Goal: Participate in discussion: Engage in conversation with other users on a specific topic

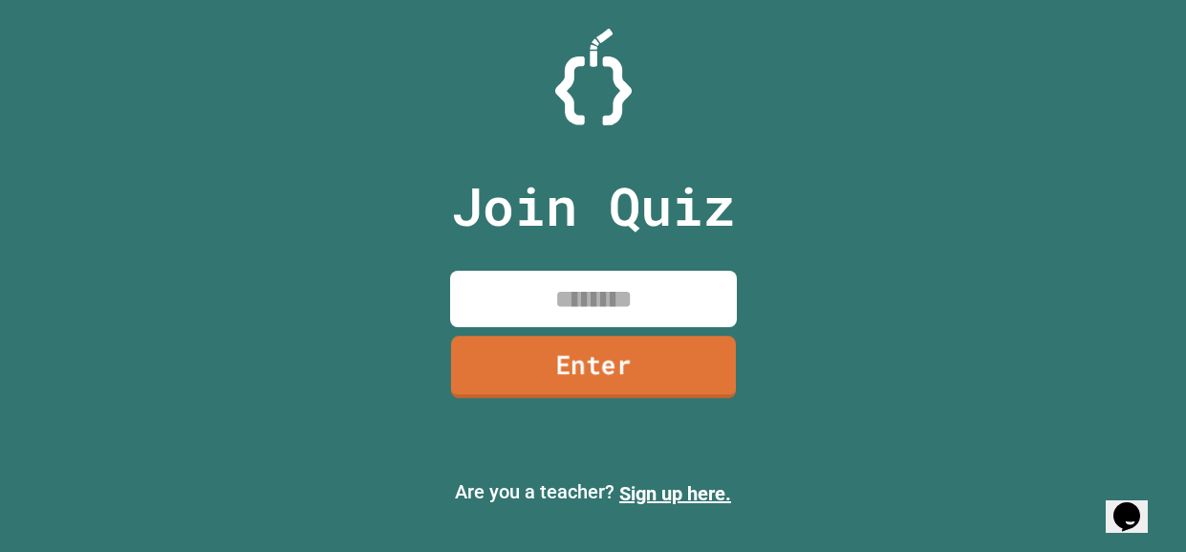
click at [549, 305] on input at bounding box center [593, 299] width 287 height 56
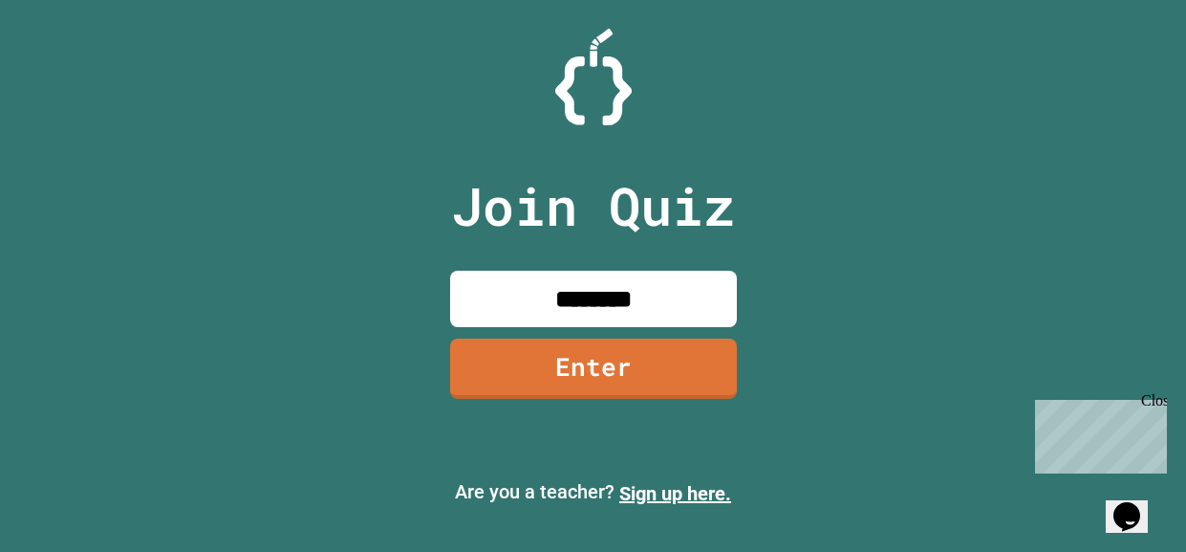
type input "********"
click at [534, 380] on link "Enter" at bounding box center [593, 366] width 280 height 63
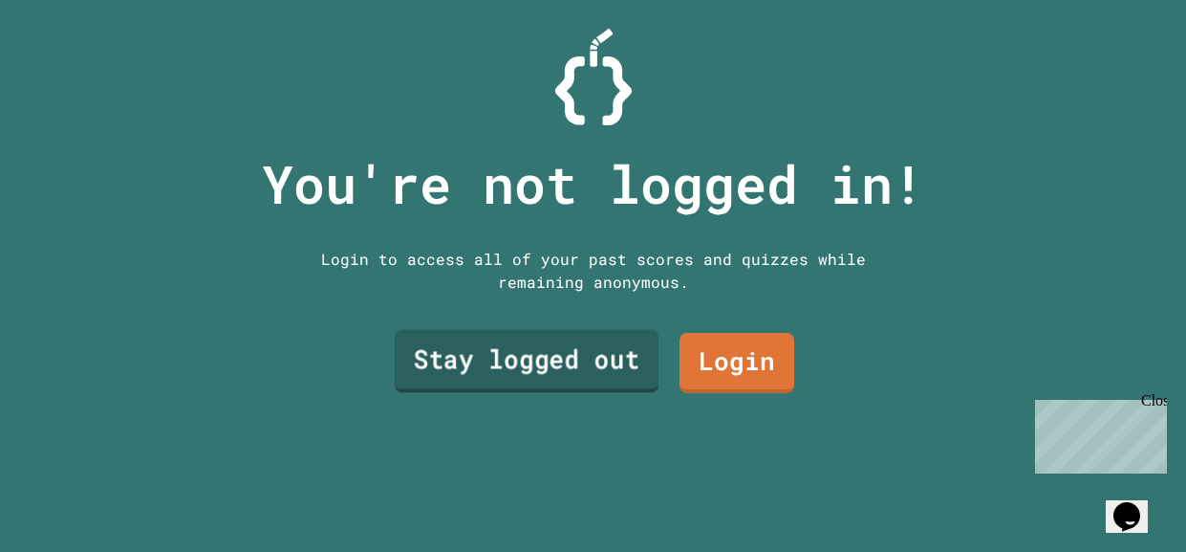
click at [626, 368] on link "Stay logged out" at bounding box center [526, 361] width 264 height 63
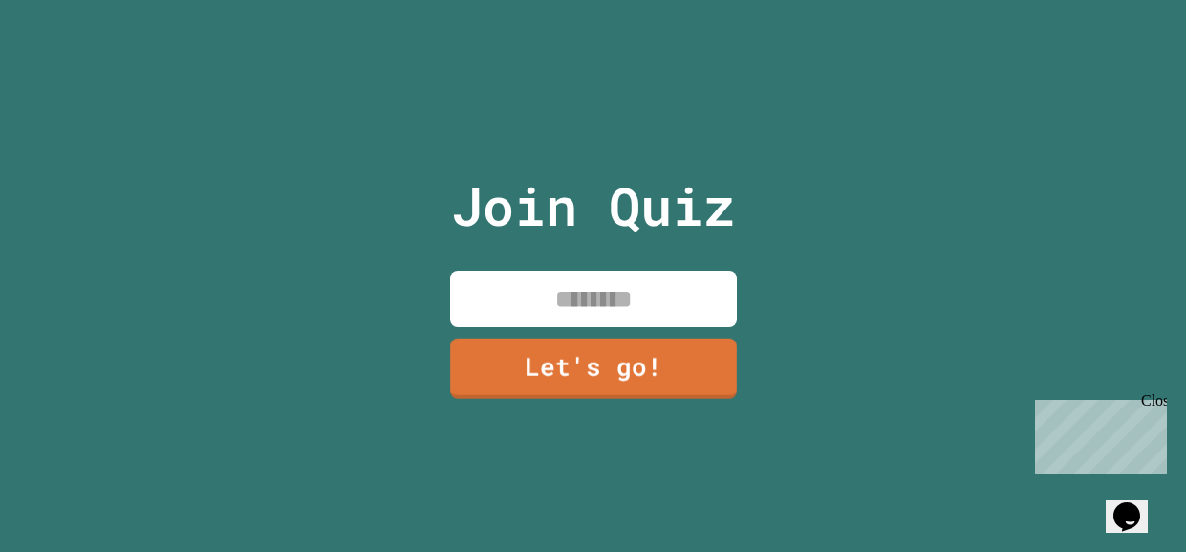
click at [593, 311] on input at bounding box center [593, 299] width 287 height 56
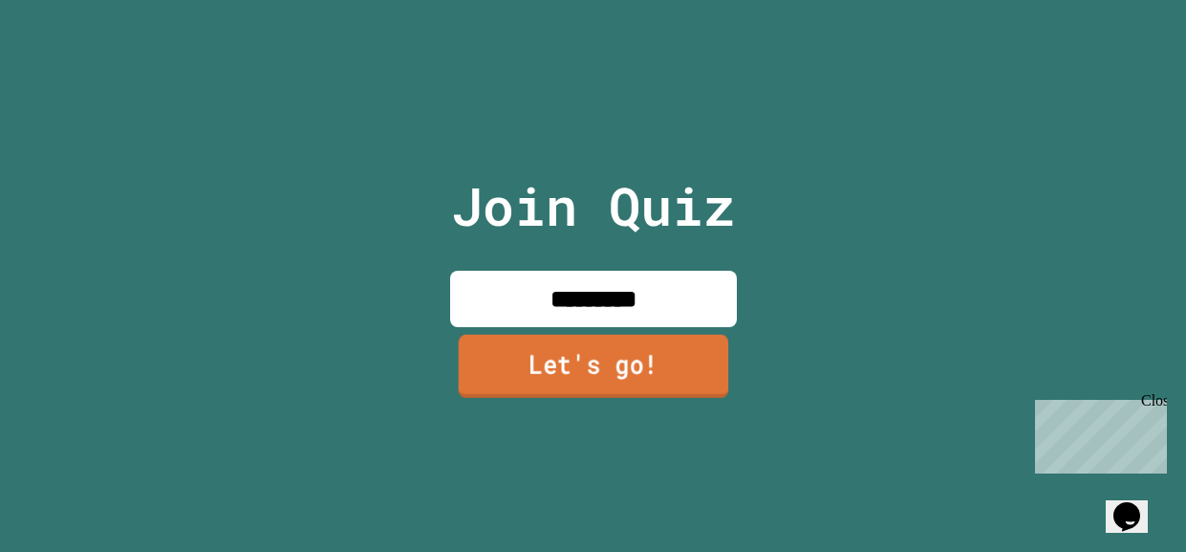
type input "*********"
click at [613, 383] on link "Let's go!" at bounding box center [593, 366] width 271 height 63
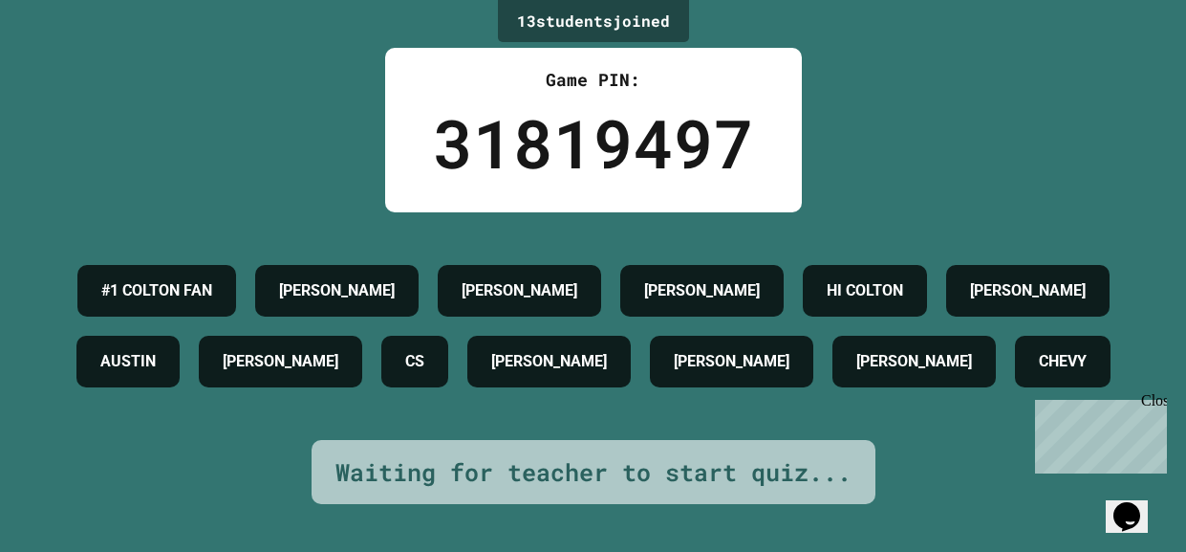
click at [356, 73] on div "13 student s joined Game PIN: 31819497 #1 COLTON FAN [PERSON_NAME] [PERSON_NAME…" at bounding box center [593, 276] width 1186 height 552
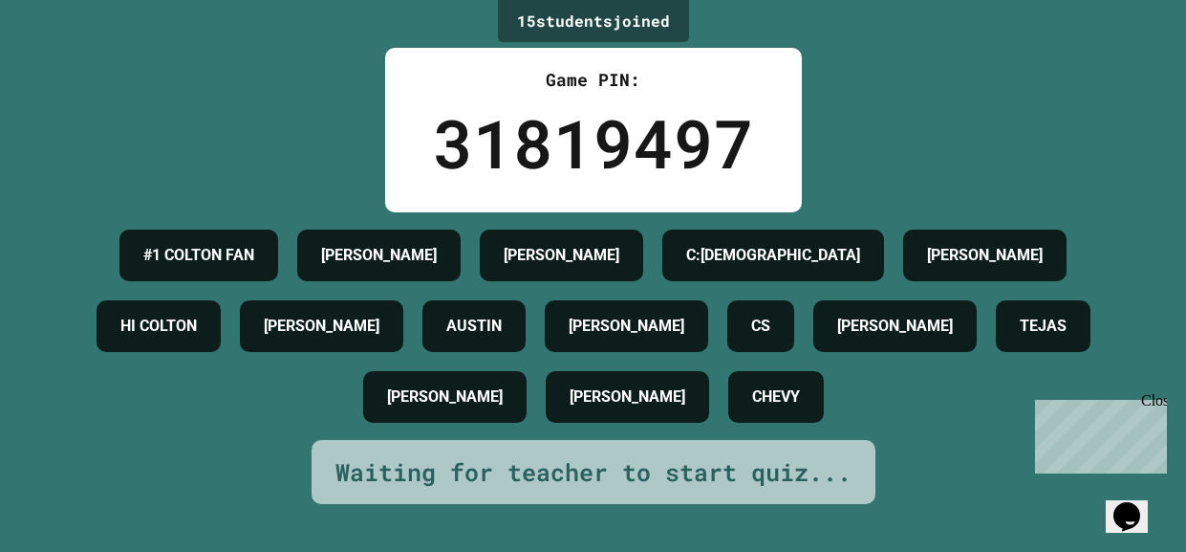
click at [1156, 398] on div "Close" at bounding box center [1153, 404] width 24 height 24
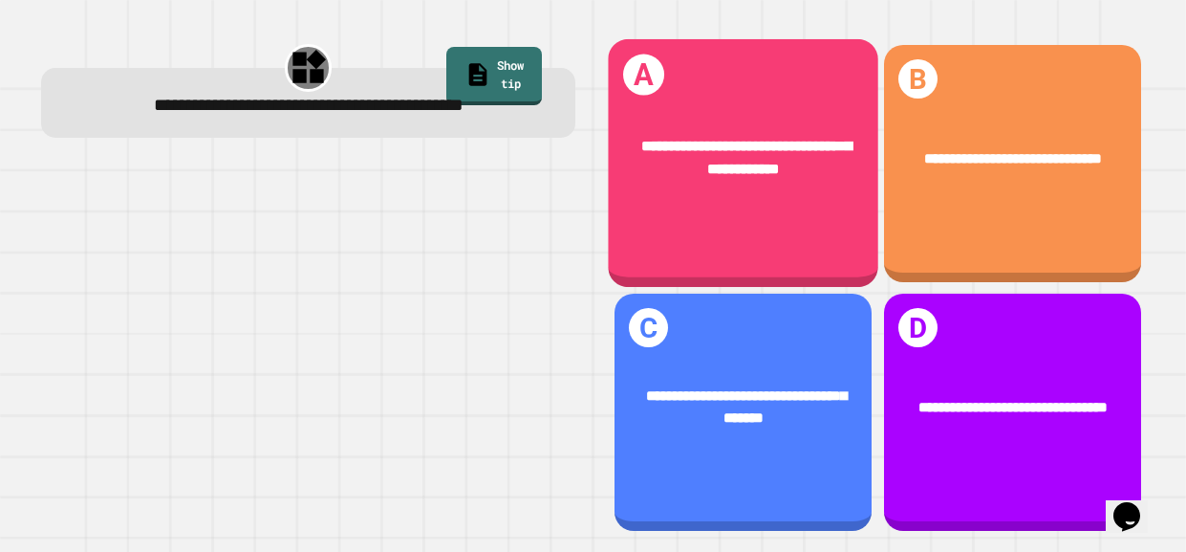
click at [760, 191] on div "**********" at bounding box center [743, 158] width 271 height 106
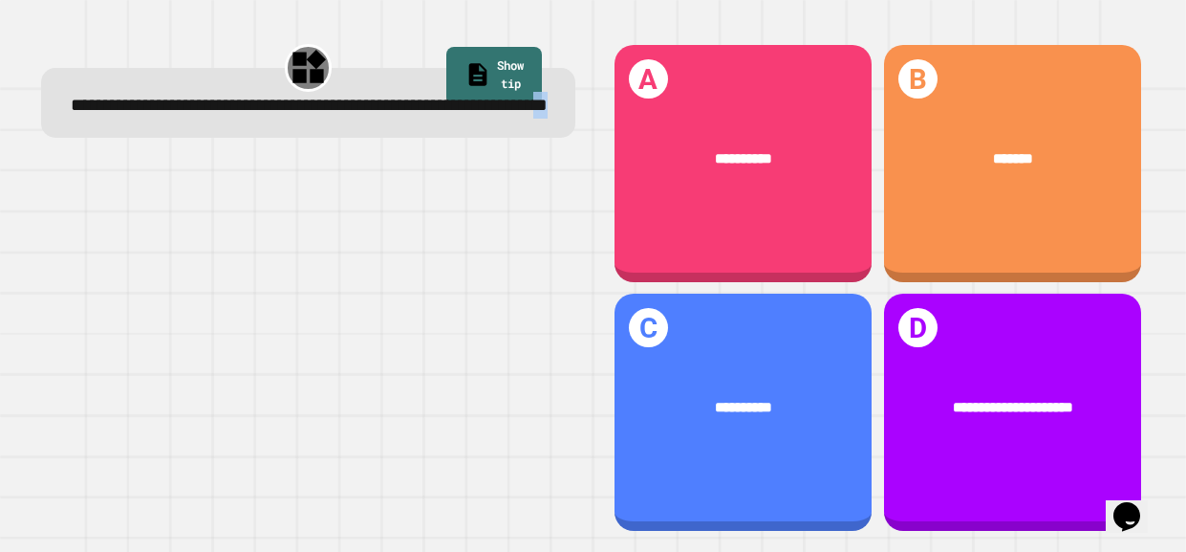
drag, startPoint x: 523, startPoint y: 173, endPoint x: 449, endPoint y: 164, distance: 74.1
click at [449, 164] on div "**********" at bounding box center [309, 288] width 570 height 528
click at [449, 138] on div "**********" at bounding box center [307, 103] width 533 height 70
click at [464, 92] on div "**********" at bounding box center [309, 105] width 486 height 27
click at [465, 68] on icon at bounding box center [478, 74] width 27 height 27
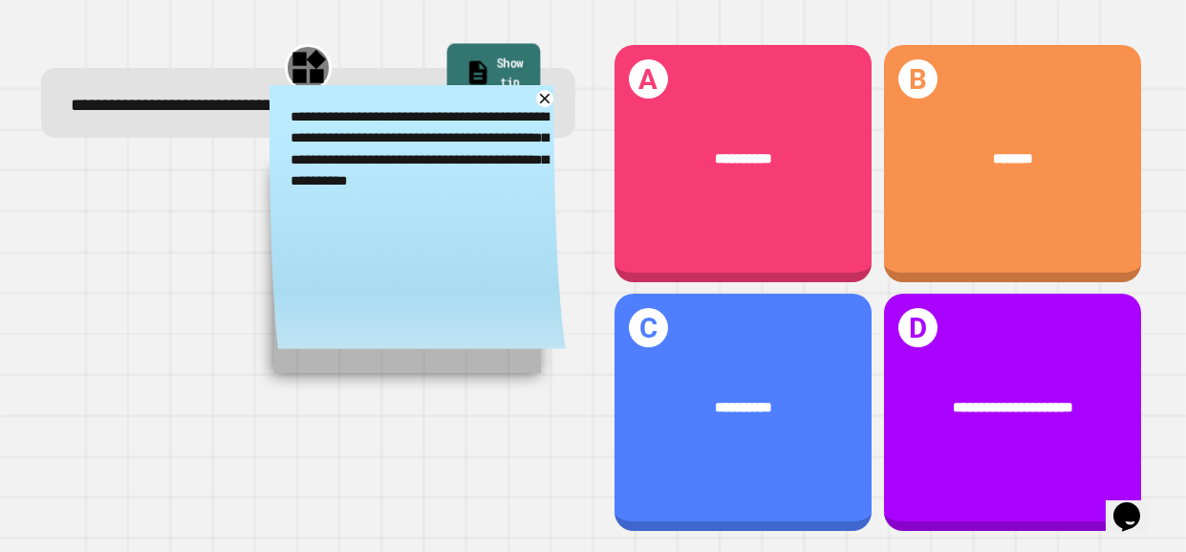
click at [465, 68] on icon at bounding box center [478, 72] width 27 height 28
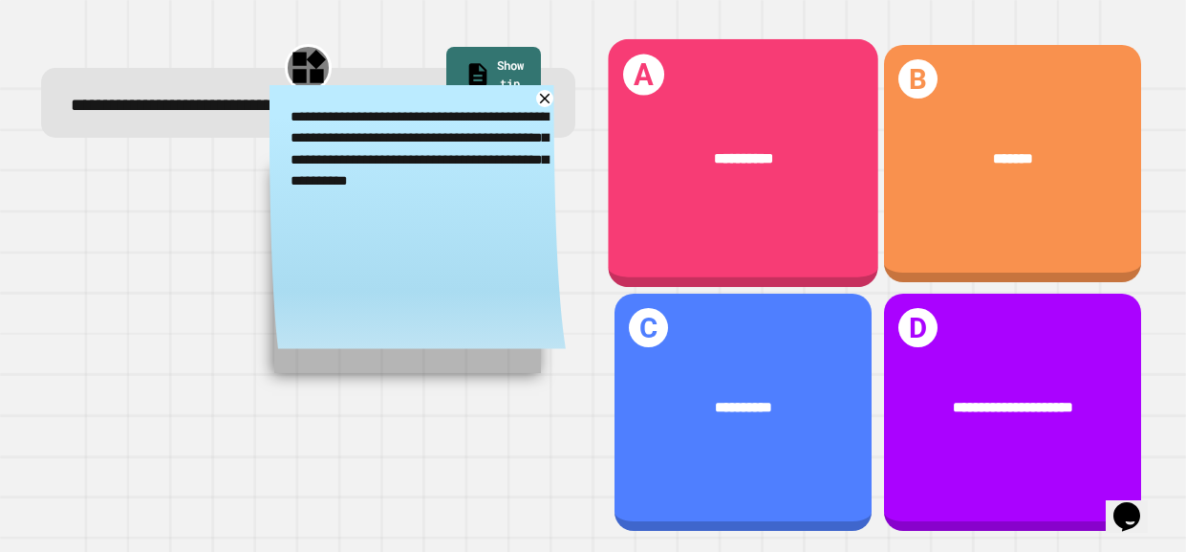
click at [761, 248] on div "**********" at bounding box center [743, 163] width 271 height 249
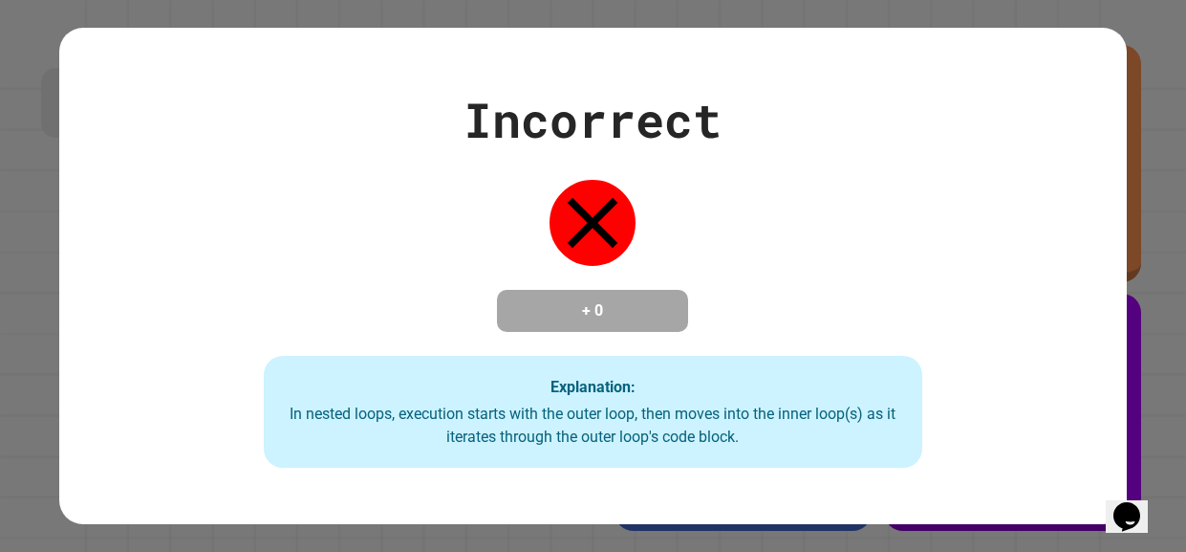
click at [778, 190] on div "Incorrect + 0 Explanation: In nested loops, execution starts with the outer loo…" at bounding box center [592, 276] width 941 height 384
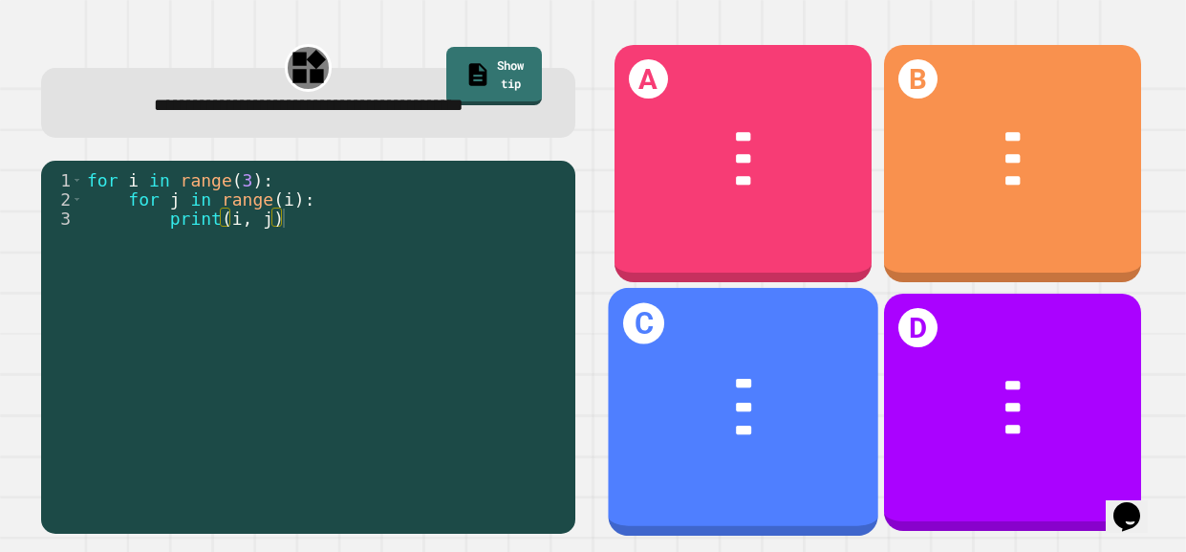
click at [768, 448] on div "*** *** ***" at bounding box center [743, 406] width 271 height 129
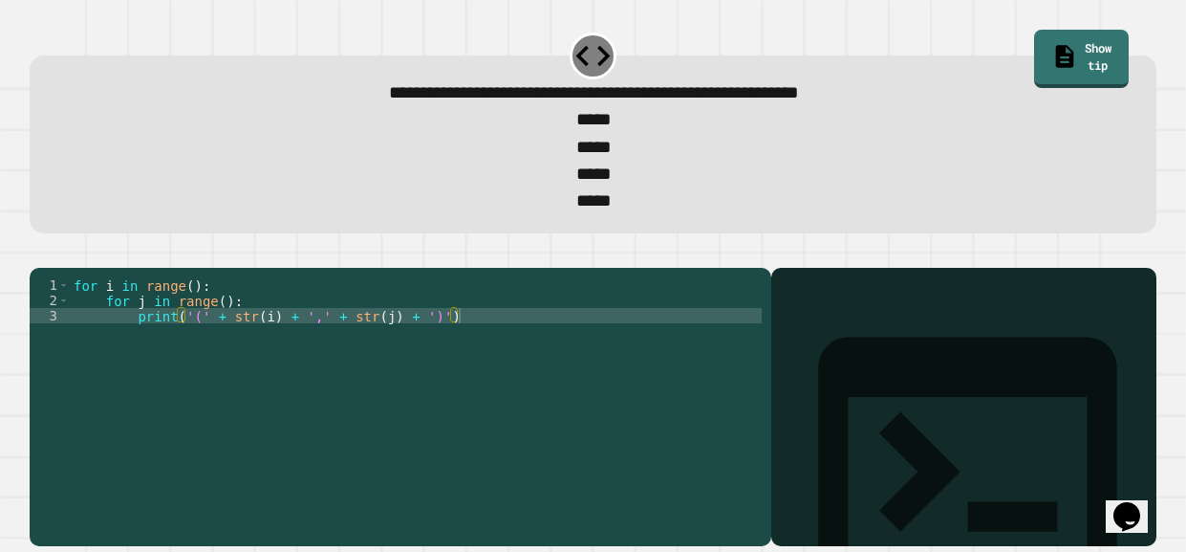
click at [191, 315] on div "for i in range ( ) : for j in range ( ) : print ( '(' + str ( i ) + ',' + str (…" at bounding box center [416, 399] width 692 height 245
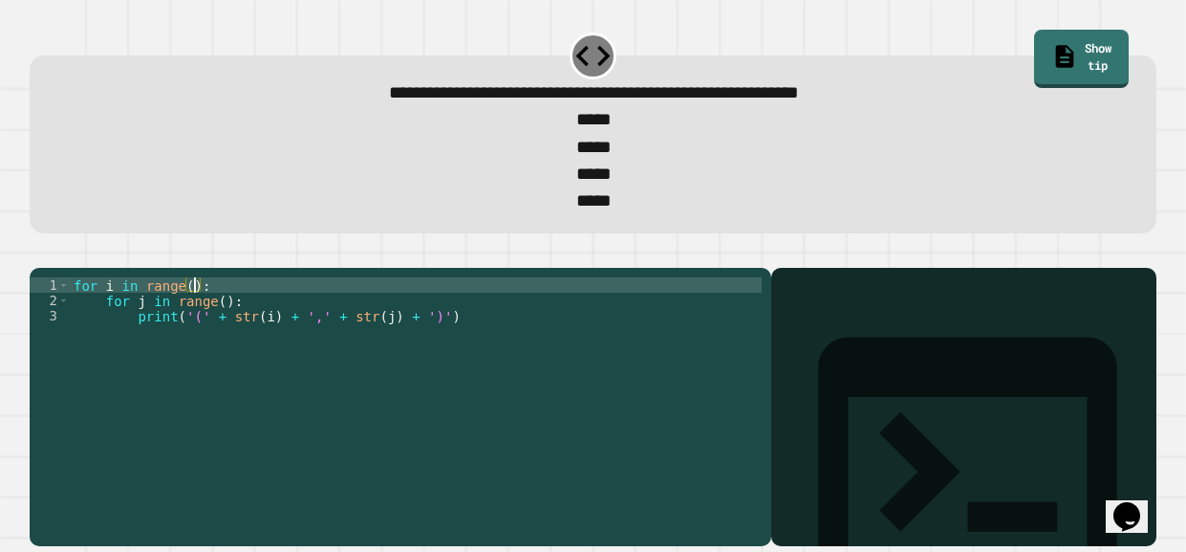
scroll to position [0, 9]
click at [227, 332] on div "for i in range ( 0 ) : for j in range ( ) : print ( '(' + str ( i ) + ',' + str…" at bounding box center [416, 399] width 692 height 245
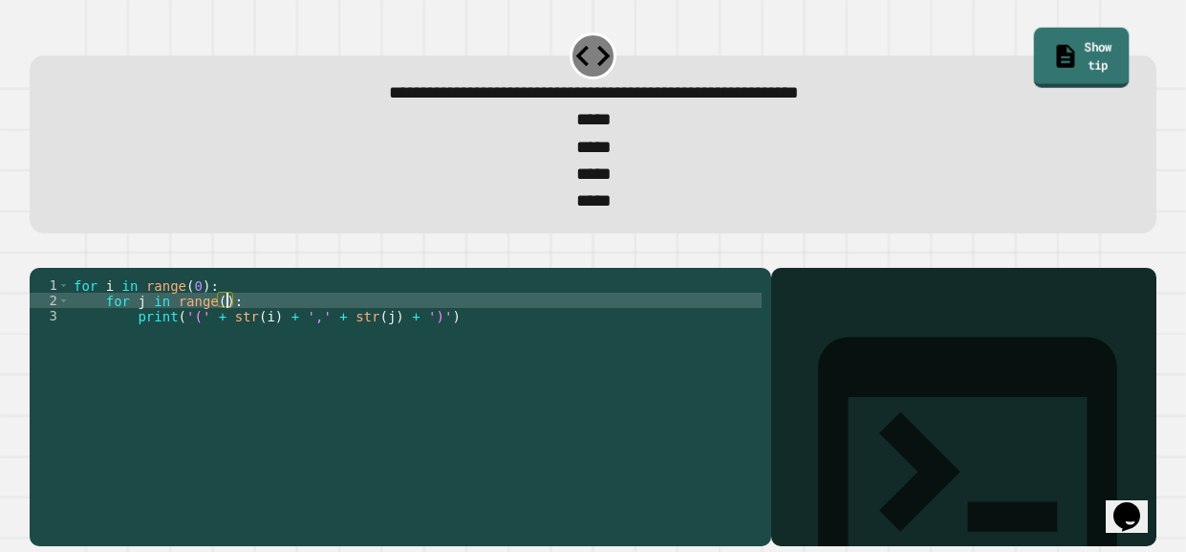
click at [1065, 42] on link "Show tip" at bounding box center [1081, 58] width 96 height 60
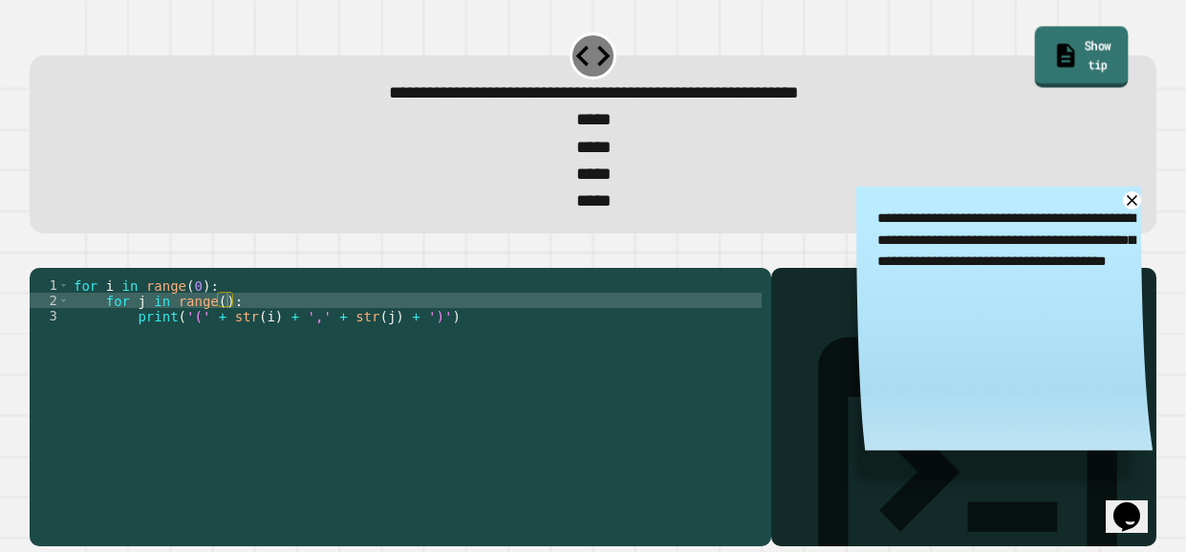
click at [1066, 48] on link "Show tip" at bounding box center [1081, 56] width 94 height 61
click at [227, 334] on div "for i in range ( 0 ) : for j in range ( ) : print ( '(' + str ( i ) + ',' + str…" at bounding box center [416, 399] width 692 height 245
click at [106, 335] on div "for i in range ( 0 ) : for j in range ( 0 ) : print ( '(' + str ( i ) + ',' + s…" at bounding box center [416, 399] width 692 height 245
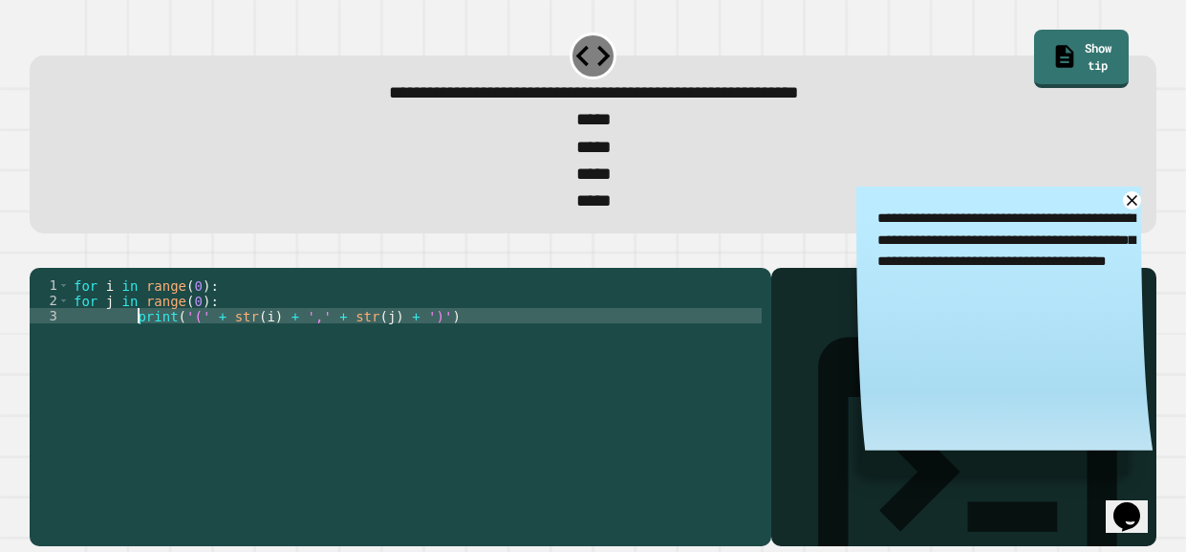
click at [135, 350] on div "for i in range ( 0 ) : for j in range ( 0 ) : print ( '(' + str ( i ) + ',' + s…" at bounding box center [416, 399] width 692 height 245
click at [39, 252] on icon "button" at bounding box center [39, 252] width 0 height 0
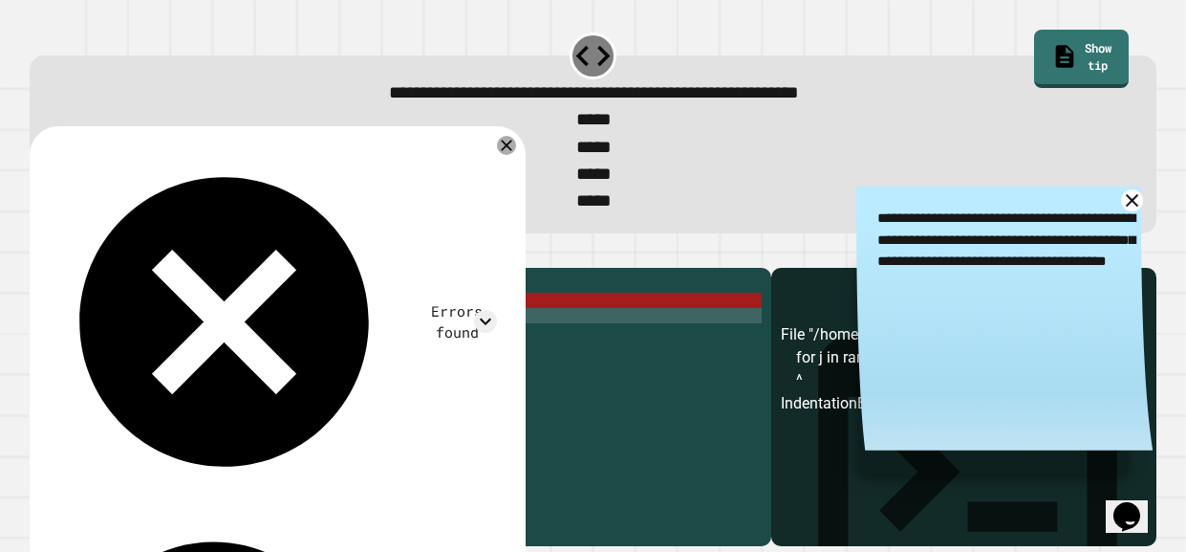
click at [1130, 206] on icon at bounding box center [1131, 199] width 21 height 21
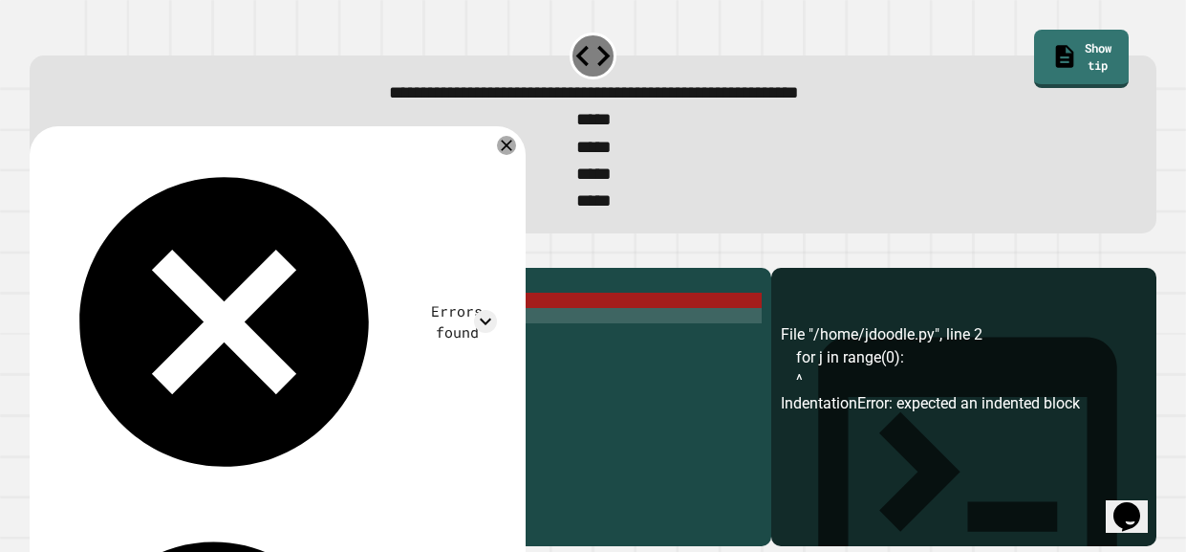
click at [77, 334] on div "for i in range ( 0 ) : for j in range ( 0 ) : print ( '(' + str ( i ) + ',' + s…" at bounding box center [416, 399] width 692 height 245
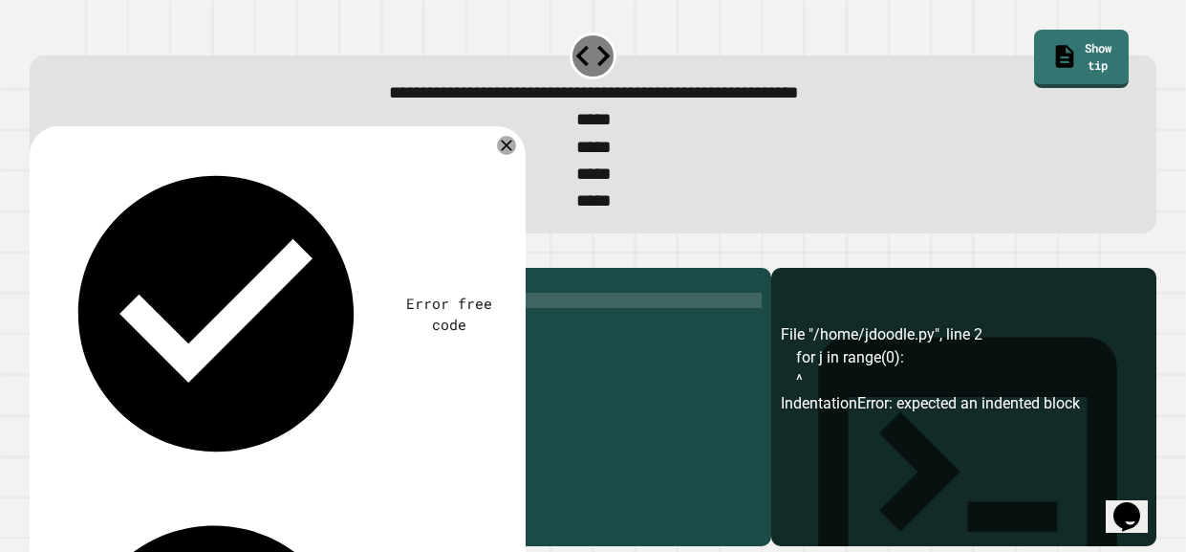
click at [39, 252] on icon "button" at bounding box center [39, 252] width 0 height 0
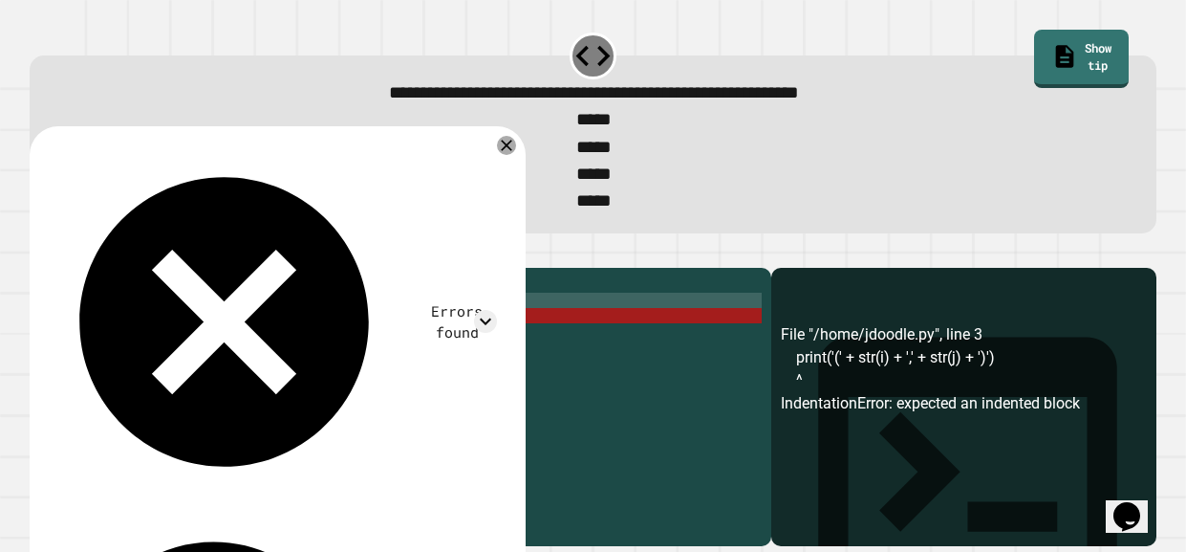
click at [105, 346] on div "for i in range ( 0 ) : for j in range ( 0 ) : print ( '(' + str ( i ) + ',' + s…" at bounding box center [416, 399] width 692 height 245
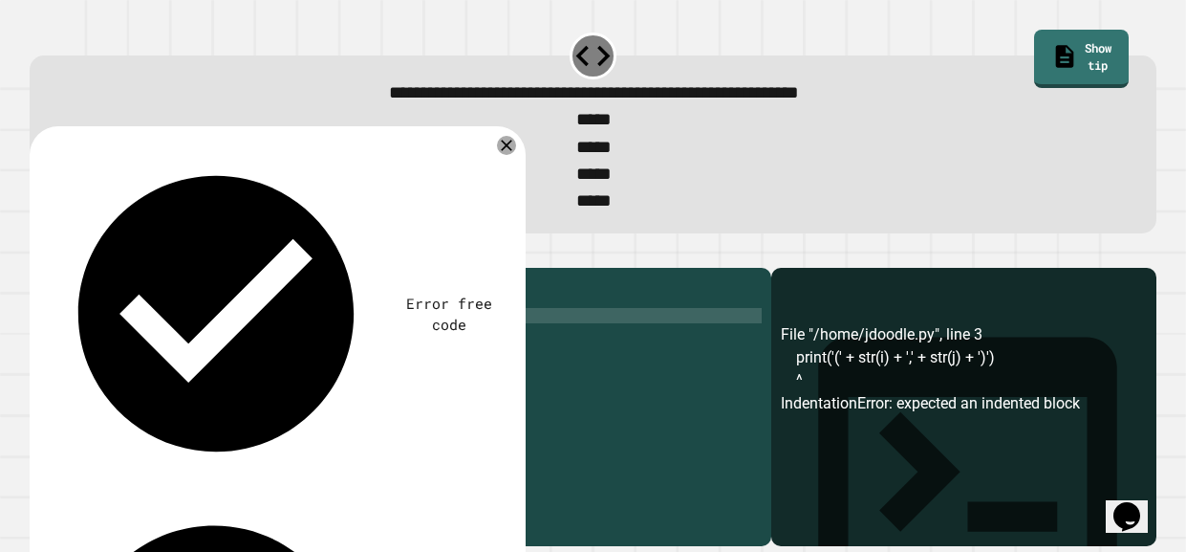
click at [39, 252] on icon "button" at bounding box center [39, 252] width 0 height 0
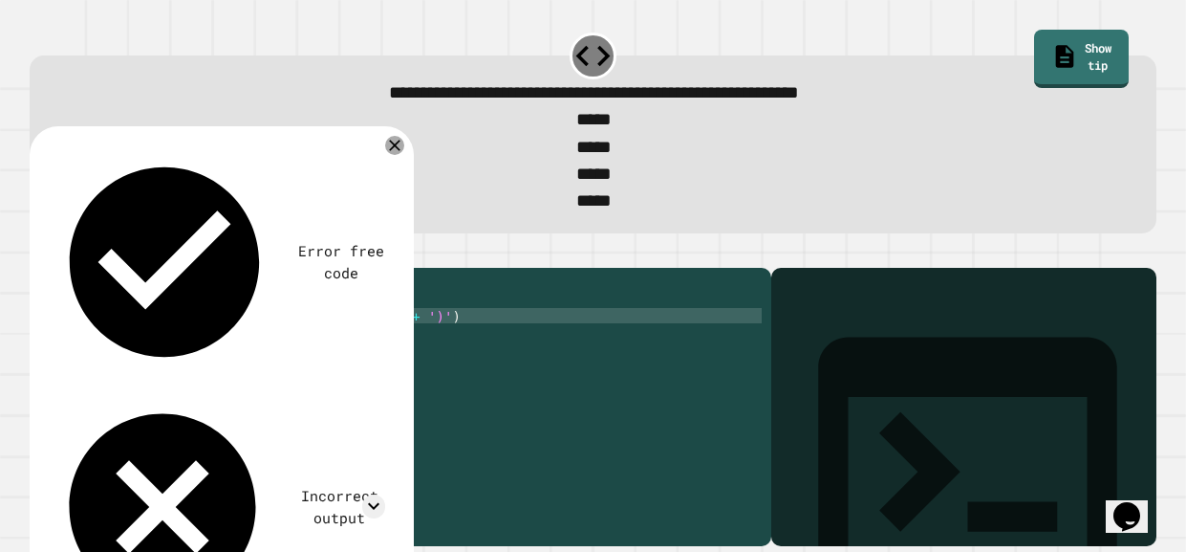
click at [231, 346] on div "for i in range ( 0 ) : for j in range ( 0 ) : print ( '(' + str ( i ) + ',' + s…" at bounding box center [416, 399] width 692 height 245
click at [336, 344] on div "for i in range ( 0 ) : for j in range ( 0 ) : print ( '(' str ( i ) + ',' + str…" at bounding box center [416, 399] width 692 height 245
click at [39, 252] on icon "button" at bounding box center [39, 252] width 0 height 0
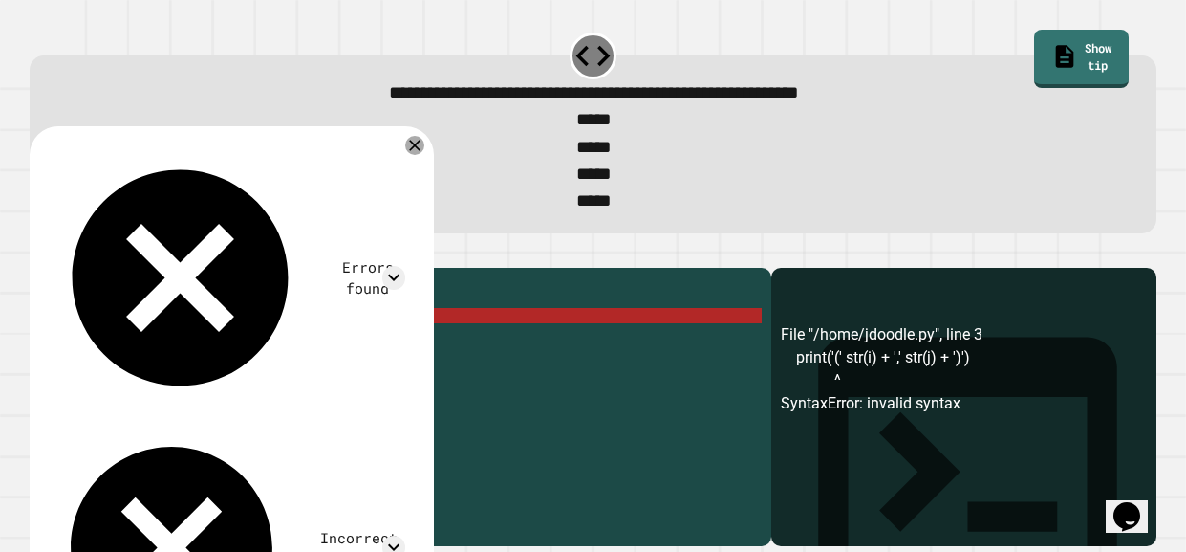
click at [97, 271] on icon "button" at bounding box center [88, 263] width 15 height 15
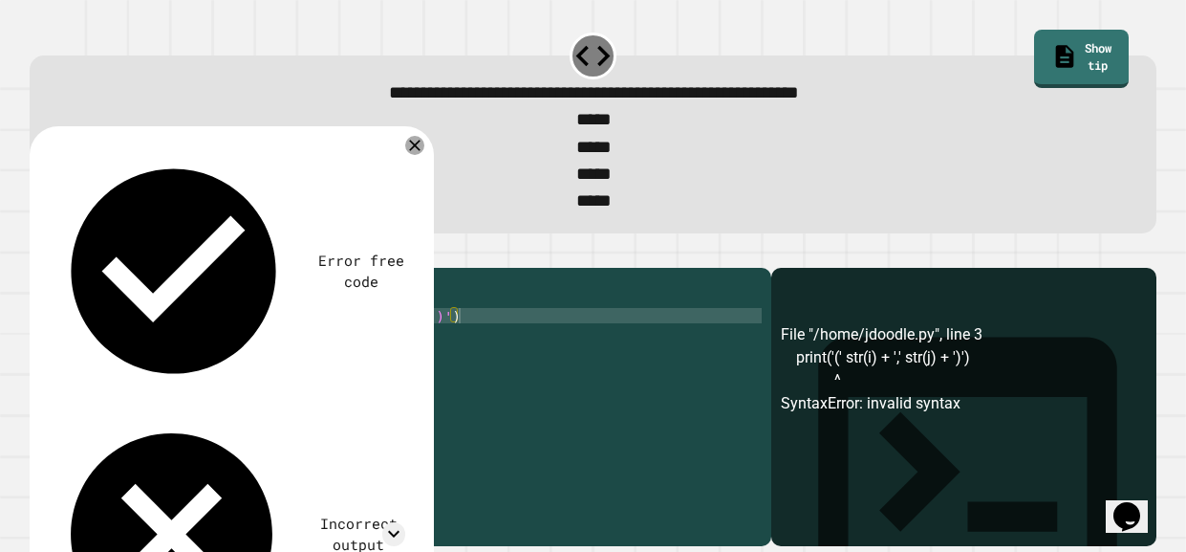
click at [197, 317] on div "for i in range ( ) : for j in range ( ) : print ( '(' + str ( i ) + ',' + str (…" at bounding box center [416, 384] width 692 height 214
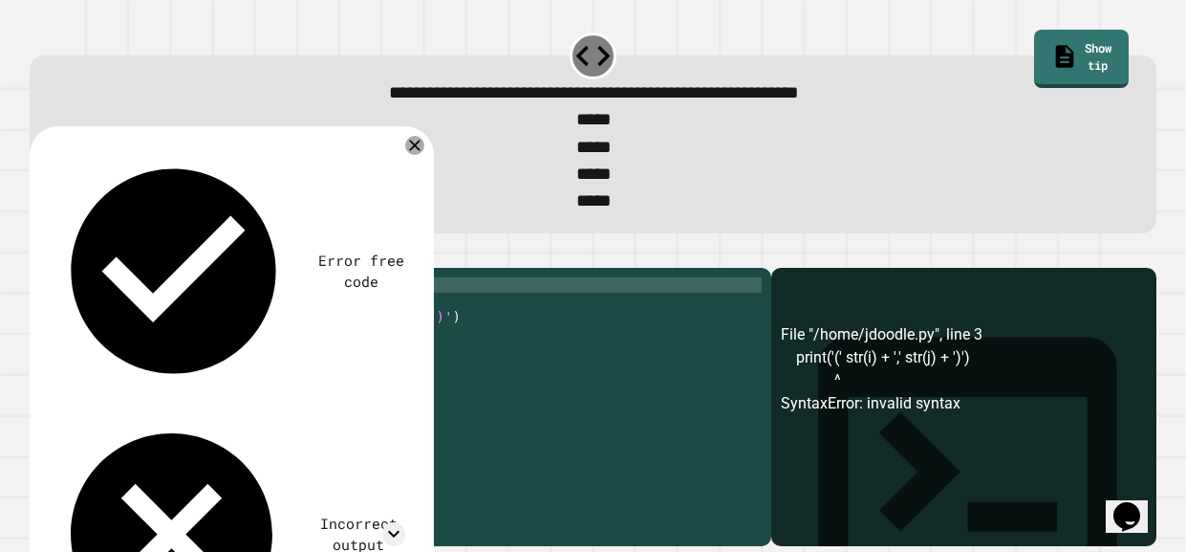
click at [196, 317] on div "for i in range ( ) : for j in range ( ) : print ( '(' + str ( i ) + ',' + str (…" at bounding box center [416, 399] width 692 height 245
click at [223, 329] on div "for i in range ( 0 ) : for j in range ( ) : print ( '(' + str ( i ) + ',' + str…" at bounding box center [416, 399] width 692 height 245
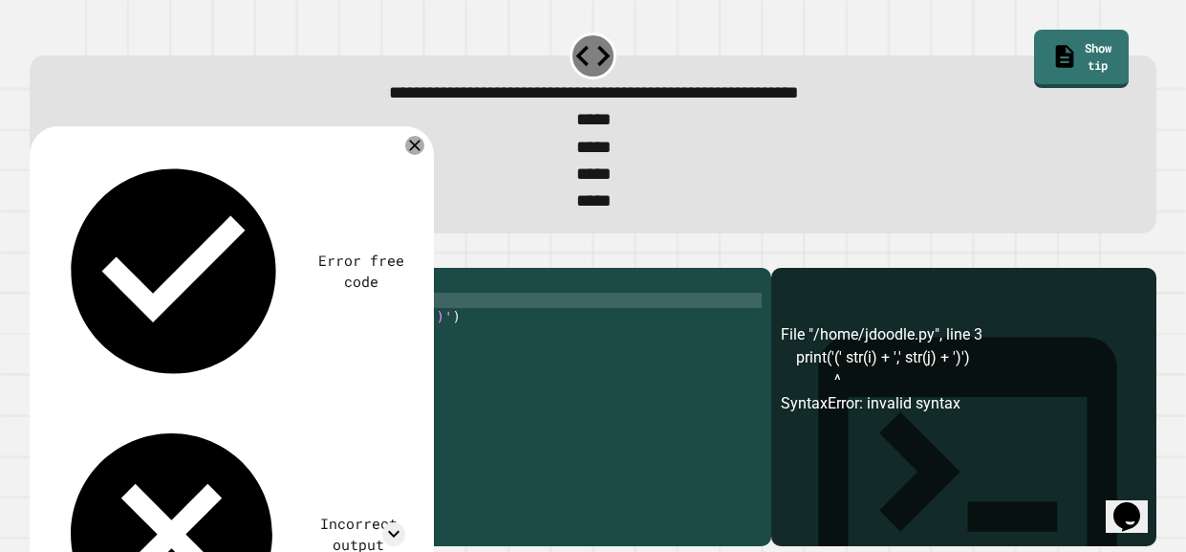
scroll to position [0, 11]
click at [250, 373] on div "for i in range ( 0 ) : for j in range ( 0 ) : print ( '(' + str ( i ) + ',' + s…" at bounding box center [416, 399] width 692 height 245
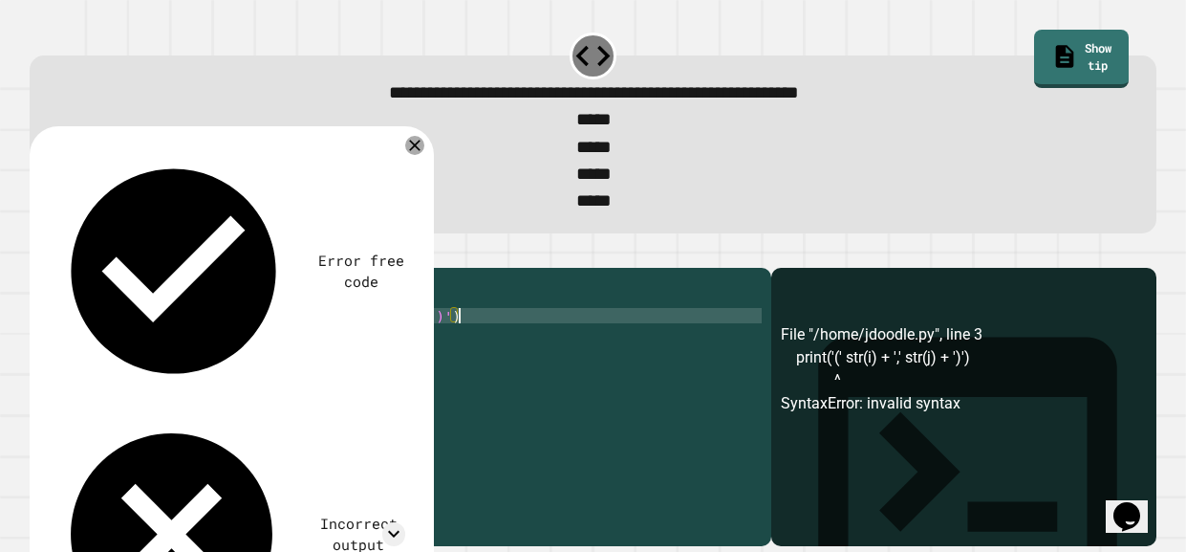
click at [55, 271] on icon "button" at bounding box center [52, 263] width 11 height 13
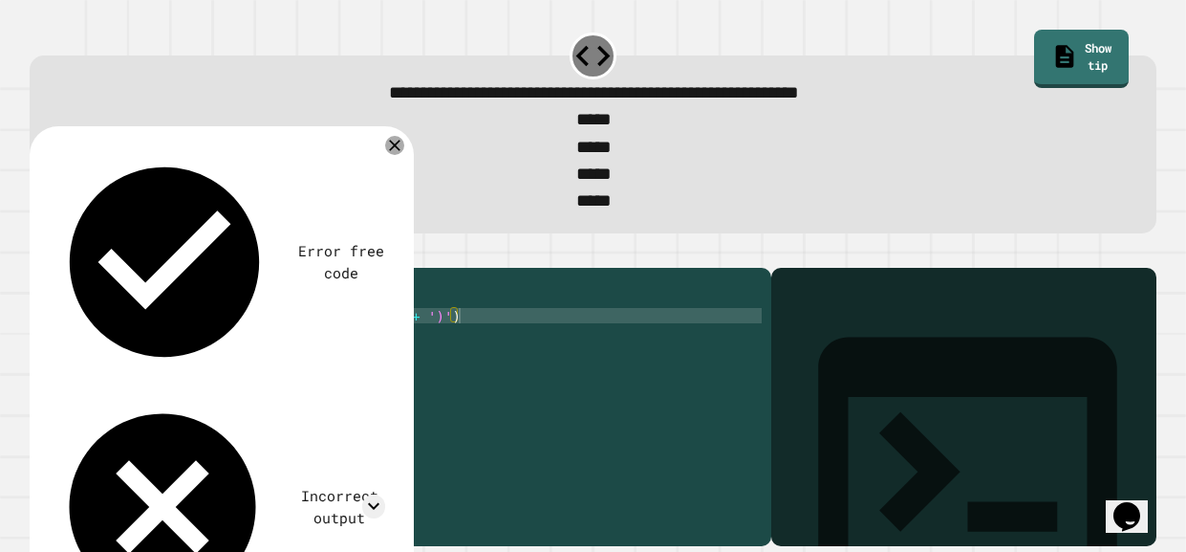
click at [199, 315] on div "for i in range ( 0 ) : for j in range ( 0 ) : print ( '(' + str ( i ) + ',' + s…" at bounding box center [416, 399] width 692 height 245
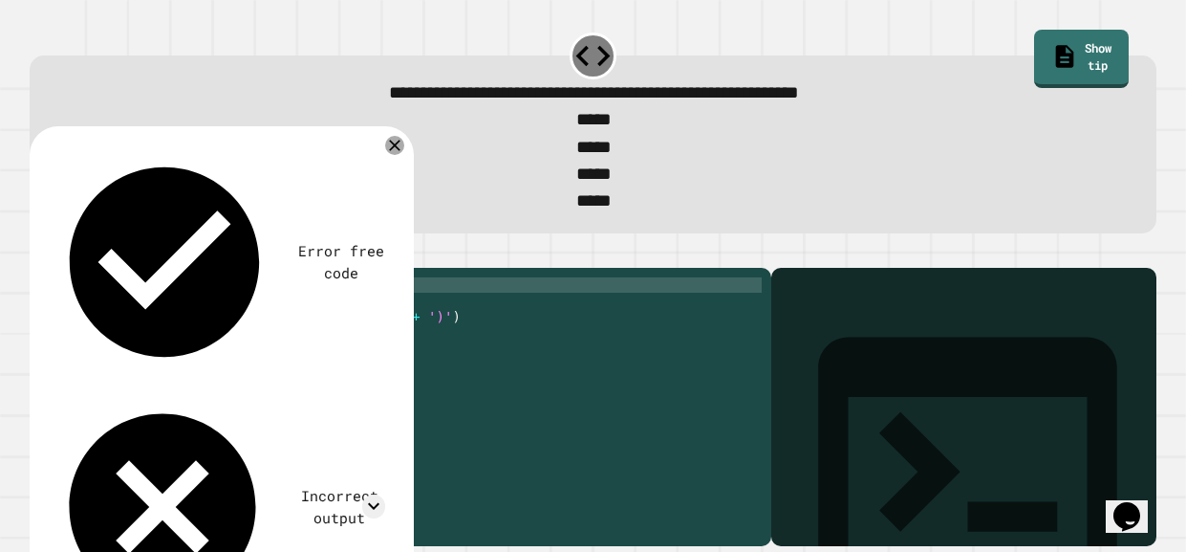
scroll to position [0, 9]
click at [39, 252] on icon "button" at bounding box center [39, 252] width 0 height 0
click at [234, 334] on div "for i in range ( 4 ) : for j in range ( 0 ) : print ( '(' + str ( i ) + ',' + s…" at bounding box center [416, 399] width 692 height 245
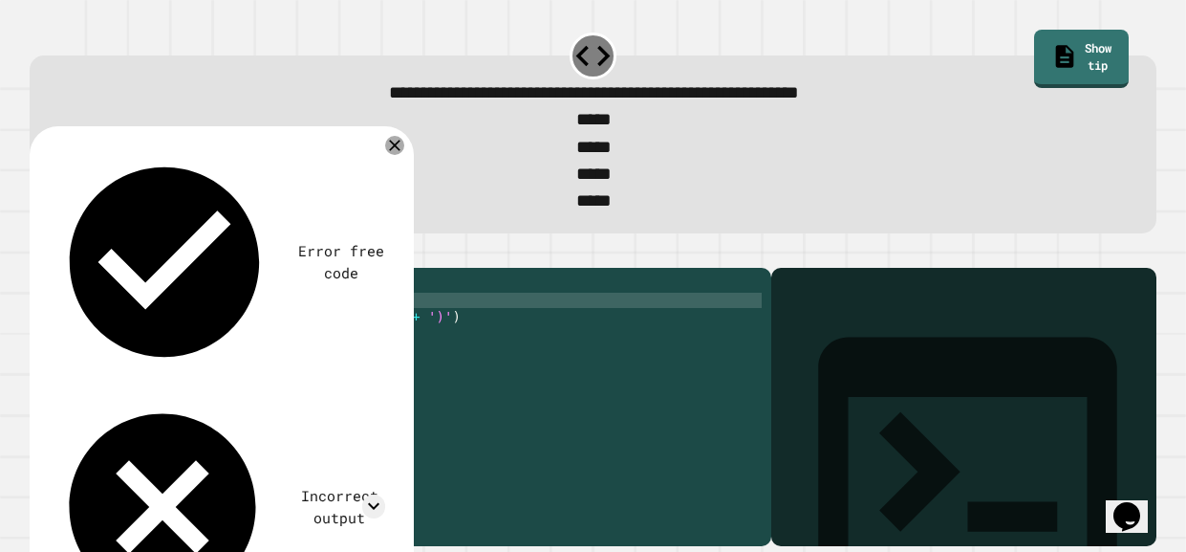
scroll to position [0, 11]
type textarea "**********"
click at [39, 252] on icon "button" at bounding box center [39, 252] width 0 height 0
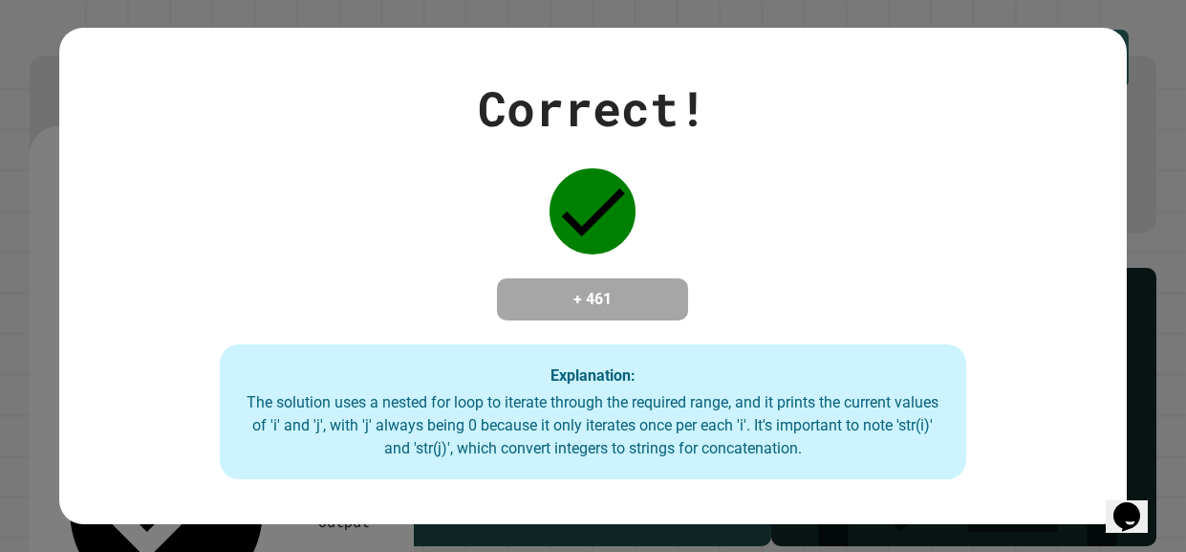
click at [359, 227] on div "Correct! + 461 Explanation: The solution uses a nested for loop to iterate thro…" at bounding box center [593, 276] width 1068 height 407
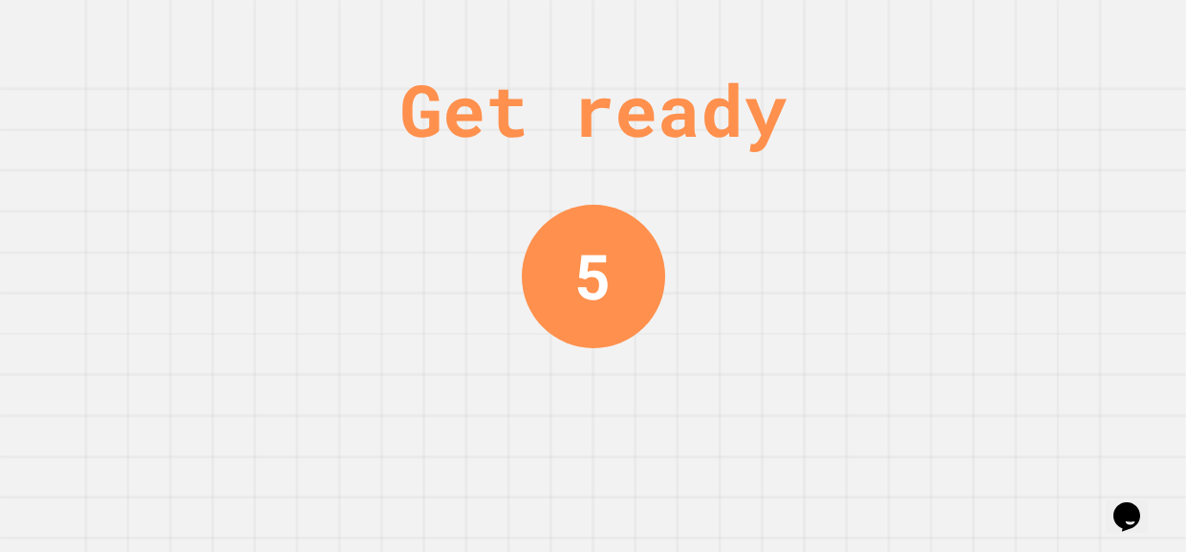
scroll to position [0, 0]
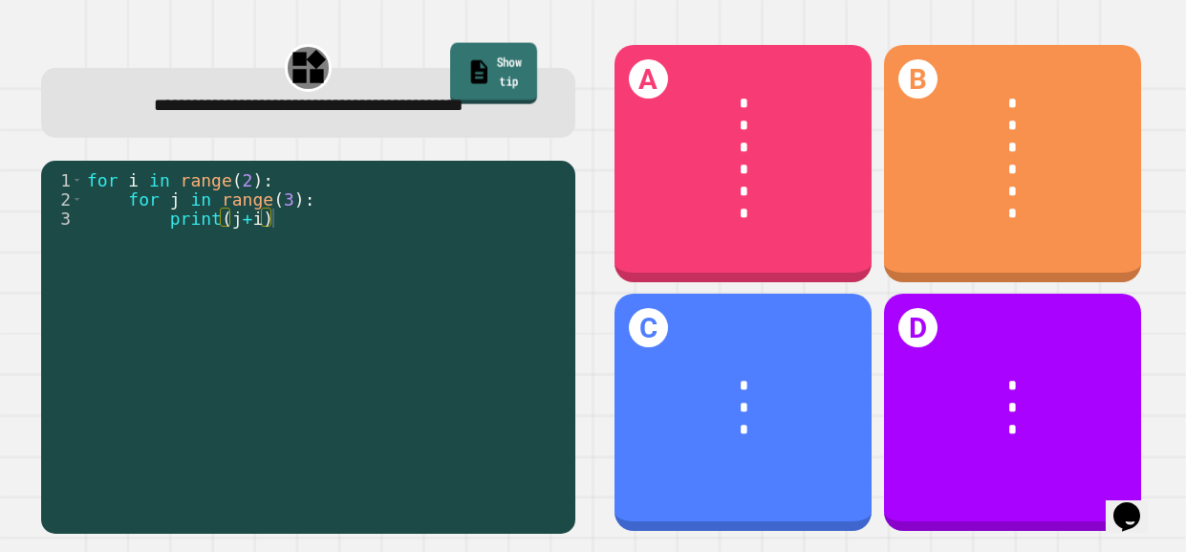
click at [462, 67] on link "Show tip" at bounding box center [493, 73] width 87 height 61
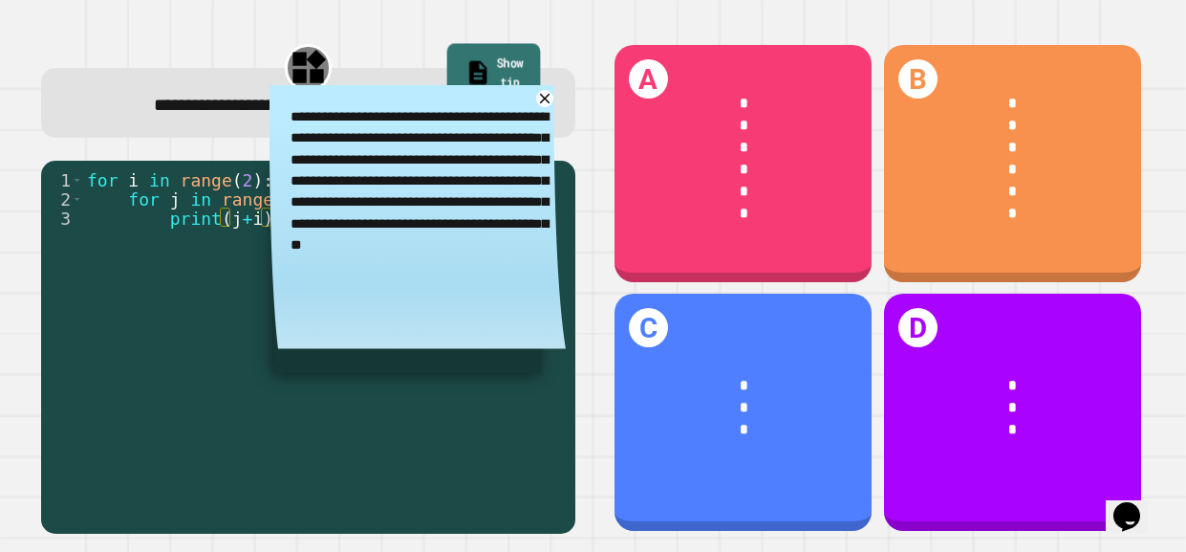
click at [466, 67] on link "Show tip" at bounding box center [494, 74] width 94 height 61
click at [469, 61] on icon at bounding box center [477, 72] width 17 height 23
click at [543, 109] on icon at bounding box center [544, 98] width 21 height 21
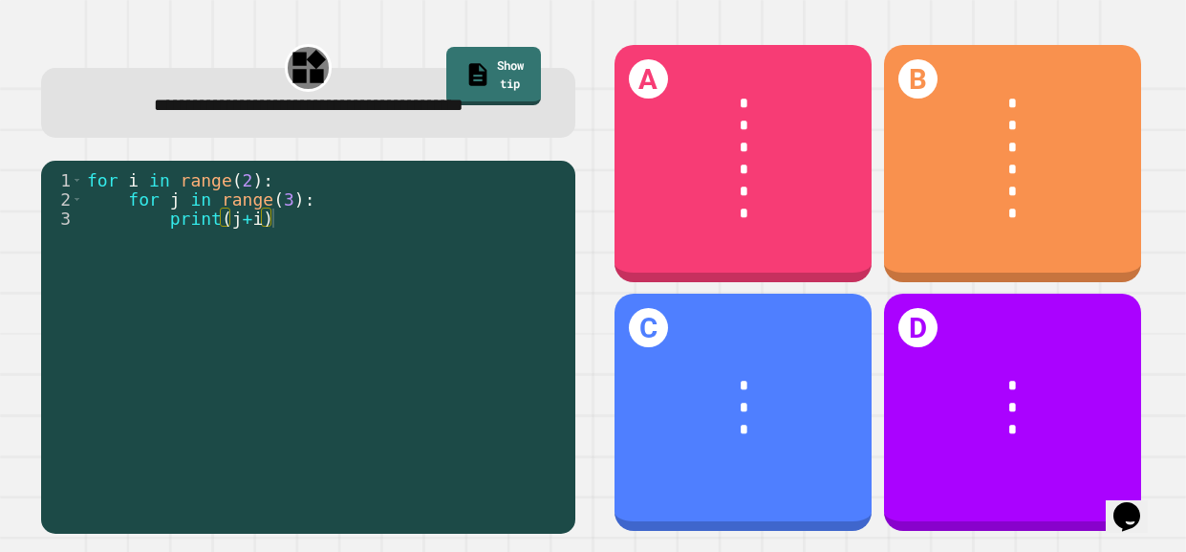
click at [381, 271] on div "for i in range ( 2 ) : for j in range ( 3 ) : print ( j + i )" at bounding box center [324, 342] width 482 height 344
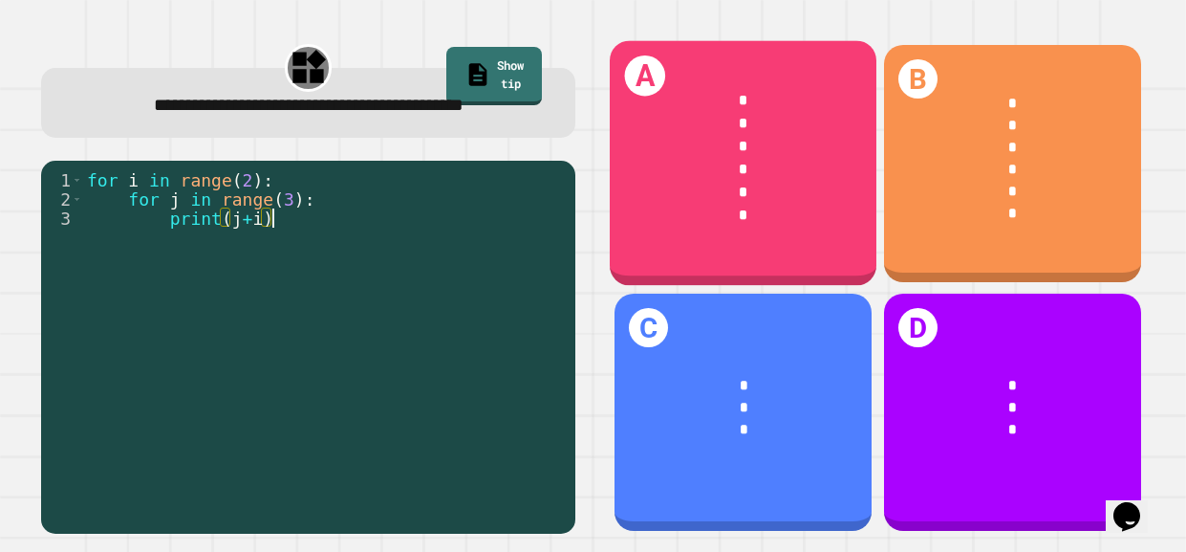
click at [694, 149] on div "*" at bounding box center [744, 147] width 206 height 23
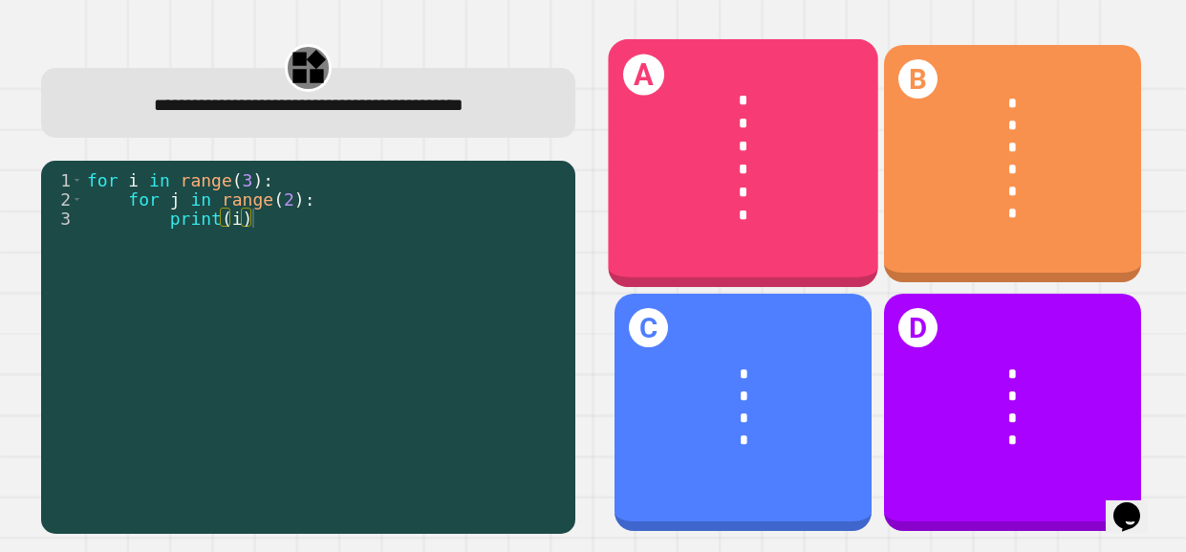
click at [791, 241] on div "* * * * * *" at bounding box center [743, 158] width 271 height 199
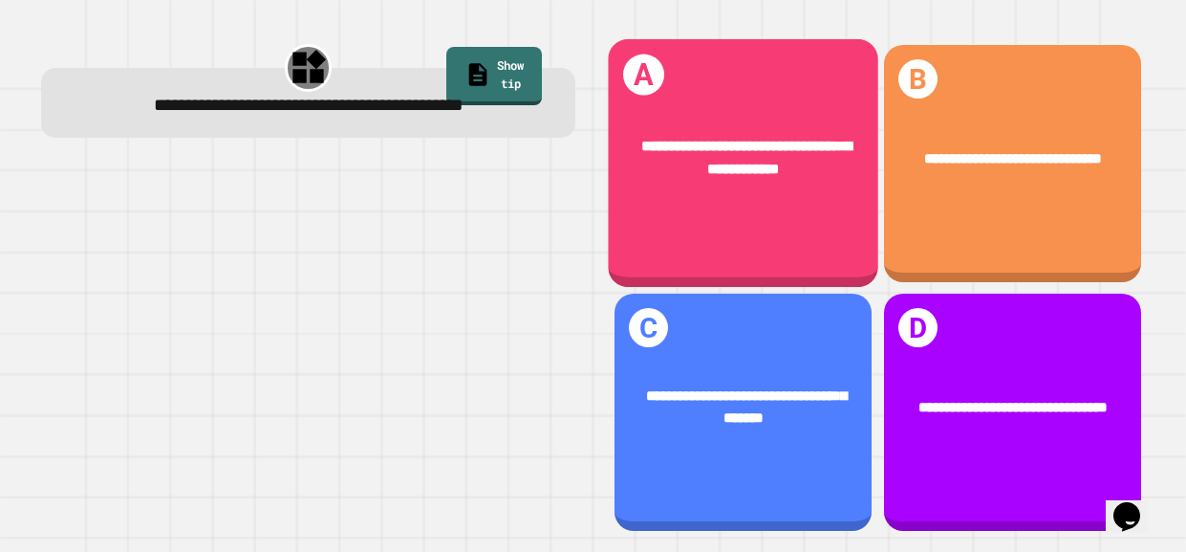
click at [748, 212] on div "**********" at bounding box center [743, 163] width 271 height 249
